Goal: Task Accomplishment & Management: Use online tool/utility

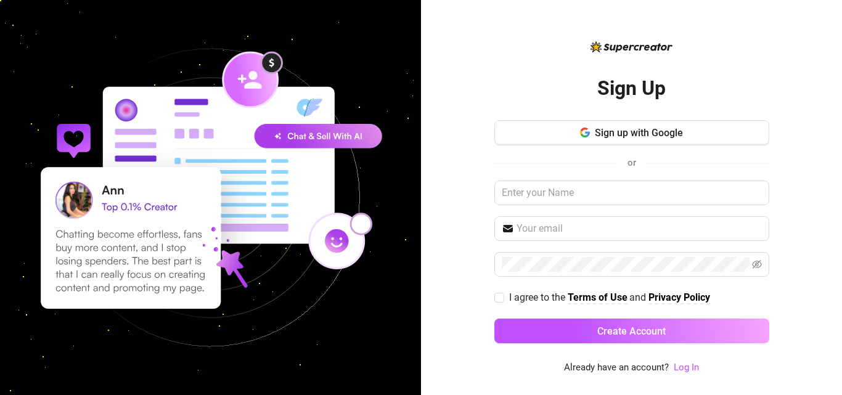
drag, startPoint x: 841, startPoint y: 79, endPoint x: 839, endPoint y: 101, distance: 22.3
click at [839, 101] on div "Sign Up Sign up with Google or I agree to the Terms of Use and Privacy Policy C…" at bounding box center [631, 197] width 421 height 395
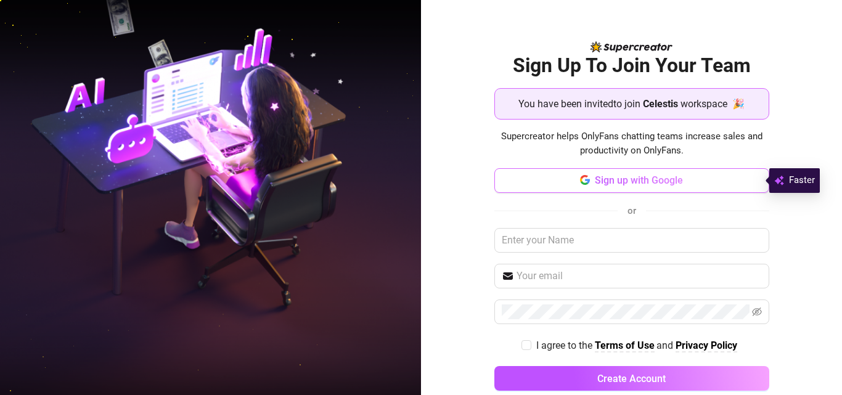
click at [591, 173] on button "Sign up with Google" at bounding box center [631, 180] width 275 height 25
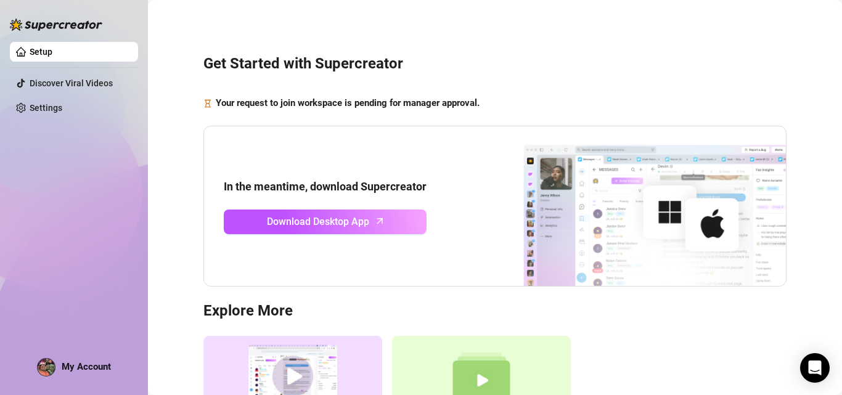
click at [365, 300] on div "Get Started with Supercreator Your request to join workspace is pending for man…" at bounding box center [494, 253] width 669 height 489
drag, startPoint x: 365, startPoint y: 300, endPoint x: 200, endPoint y: 305, distance: 165.2
click at [202, 305] on div "Get Started with Supercreator Your request to join workspace is pending for man…" at bounding box center [494, 253] width 669 height 489
click at [200, 305] on div "Get Started with Supercreator Your request to join workspace is pending for man…" at bounding box center [494, 253] width 669 height 489
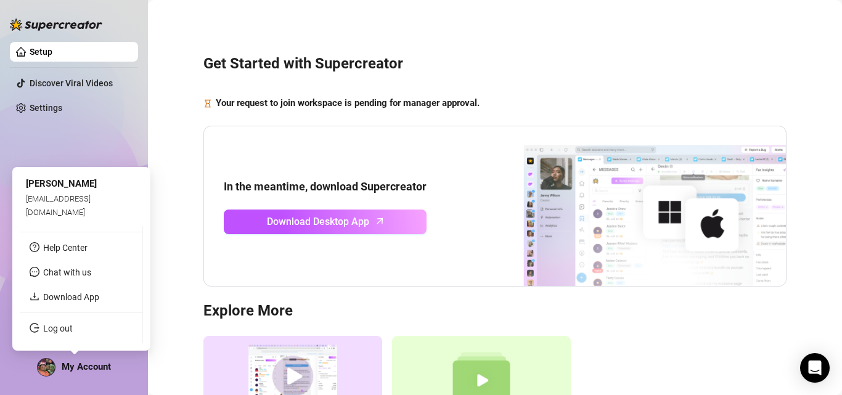
click at [80, 362] on span "My Account" at bounding box center [86, 366] width 49 height 11
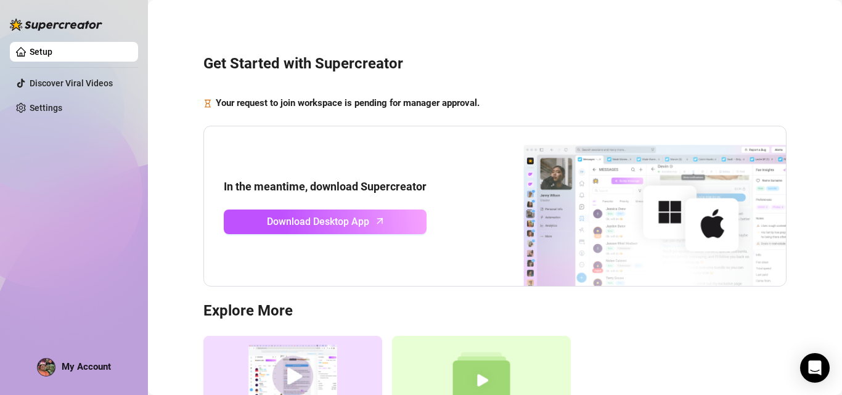
click at [810, 135] on div "Get Started with Supercreator Your request to join workspace is pending for man…" at bounding box center [494, 253] width 669 height 489
click at [830, 134] on main "Get Started with Supercreator Your request to join workspace is pending for man…" at bounding box center [495, 267] width 694 height 534
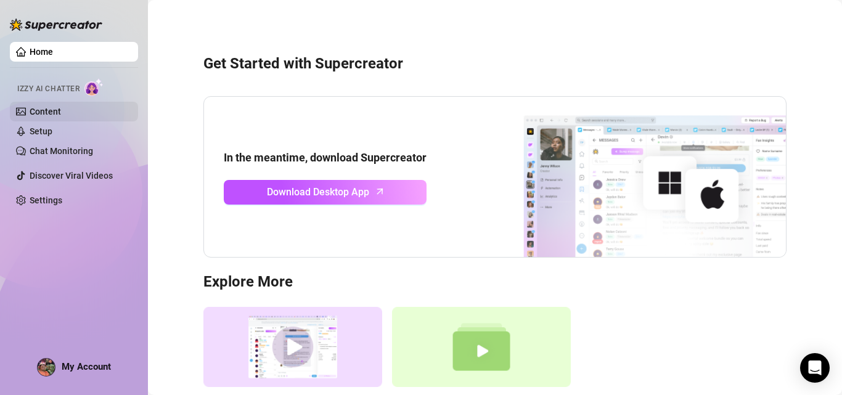
click at [61, 113] on link "Content" at bounding box center [45, 112] width 31 height 10
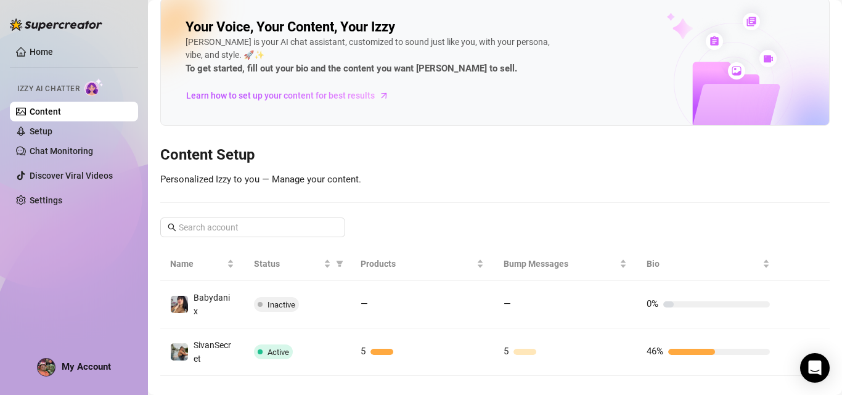
scroll to position [28, 0]
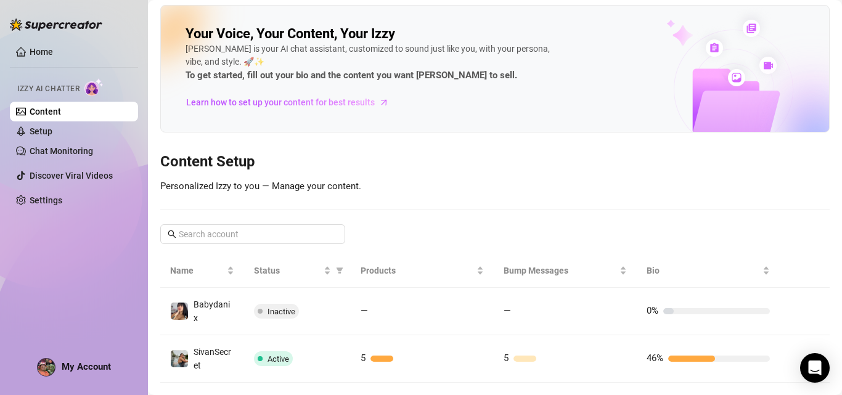
scroll to position [28, 0]
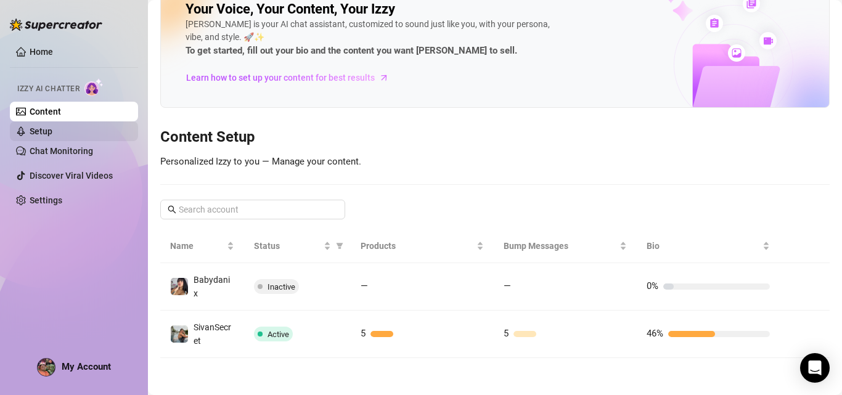
click at [52, 126] on link "Setup" at bounding box center [41, 131] width 23 height 10
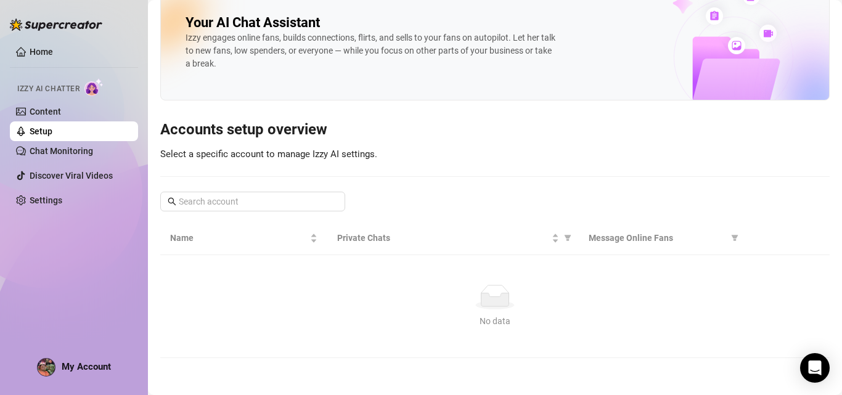
scroll to position [4, 0]
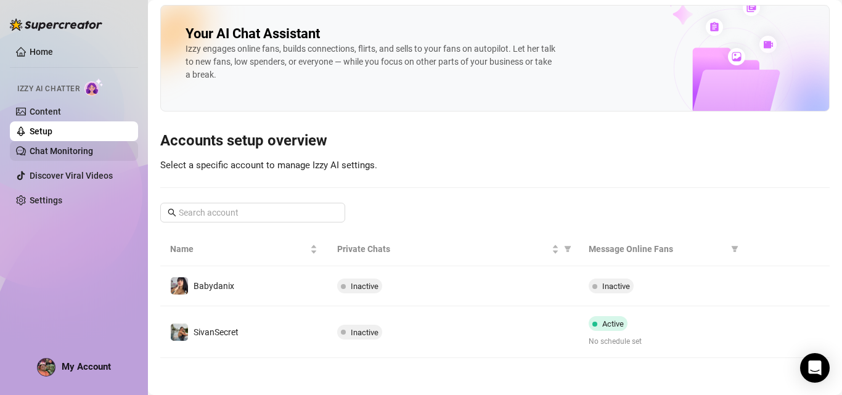
click at [63, 146] on link "Chat Monitoring" at bounding box center [61, 151] width 63 height 10
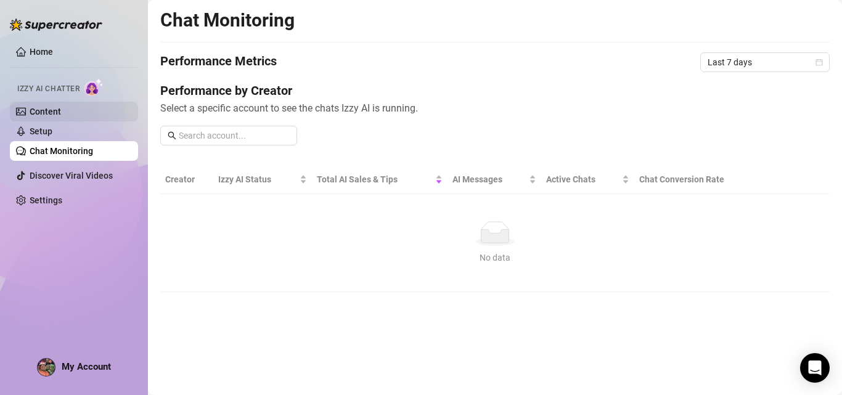
click at [31, 112] on link "Content" at bounding box center [45, 112] width 31 height 10
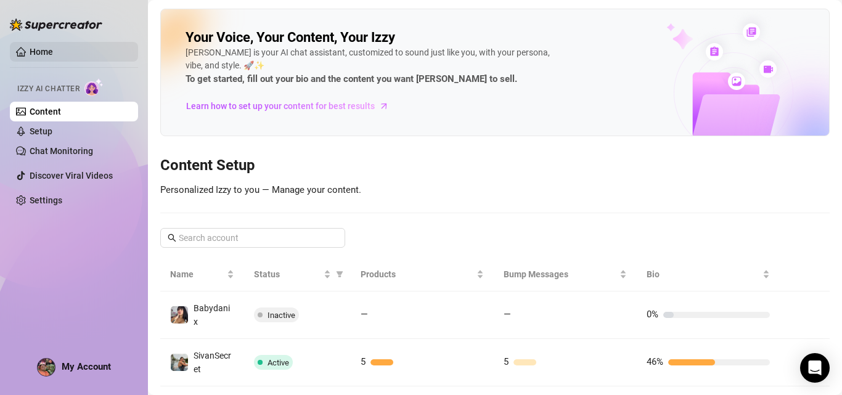
click at [38, 47] on link "Home" at bounding box center [41, 52] width 23 height 10
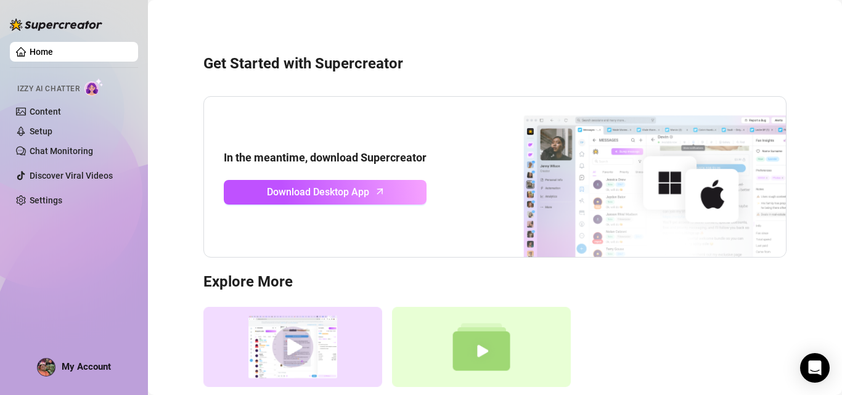
scroll to position [37, 0]
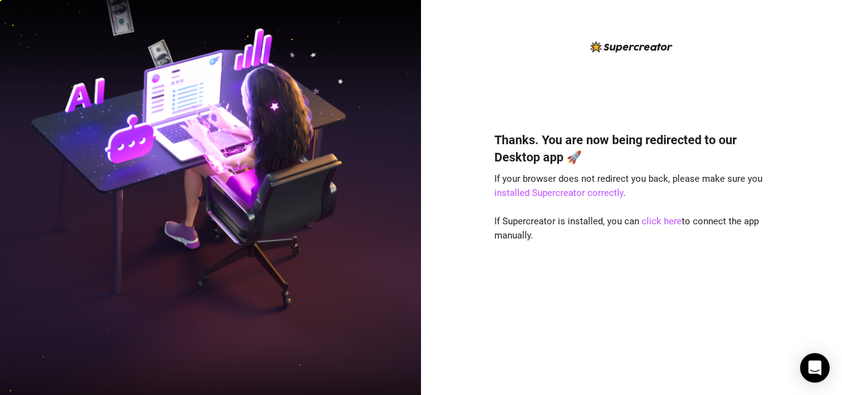
click at [605, 113] on div "Thanks. You are now being redirected to our Desktop app 🚀 If your browser does …" at bounding box center [631, 207] width 275 height 336
click at [655, 222] on link "click here" at bounding box center [662, 221] width 40 height 11
